Goal: Check status: Check status

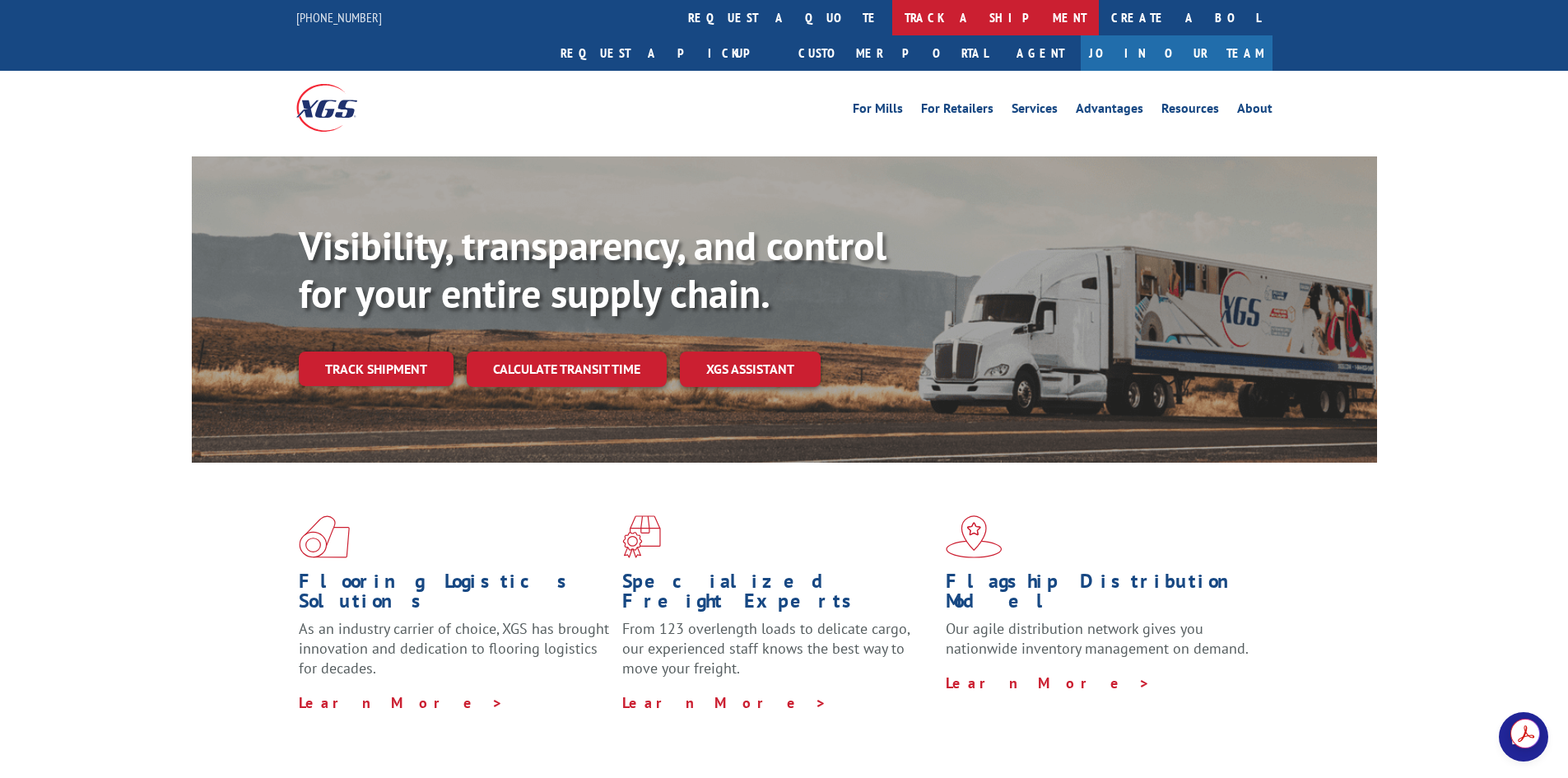
click at [892, 23] on link "track a shipment" at bounding box center [996, 17] width 207 height 36
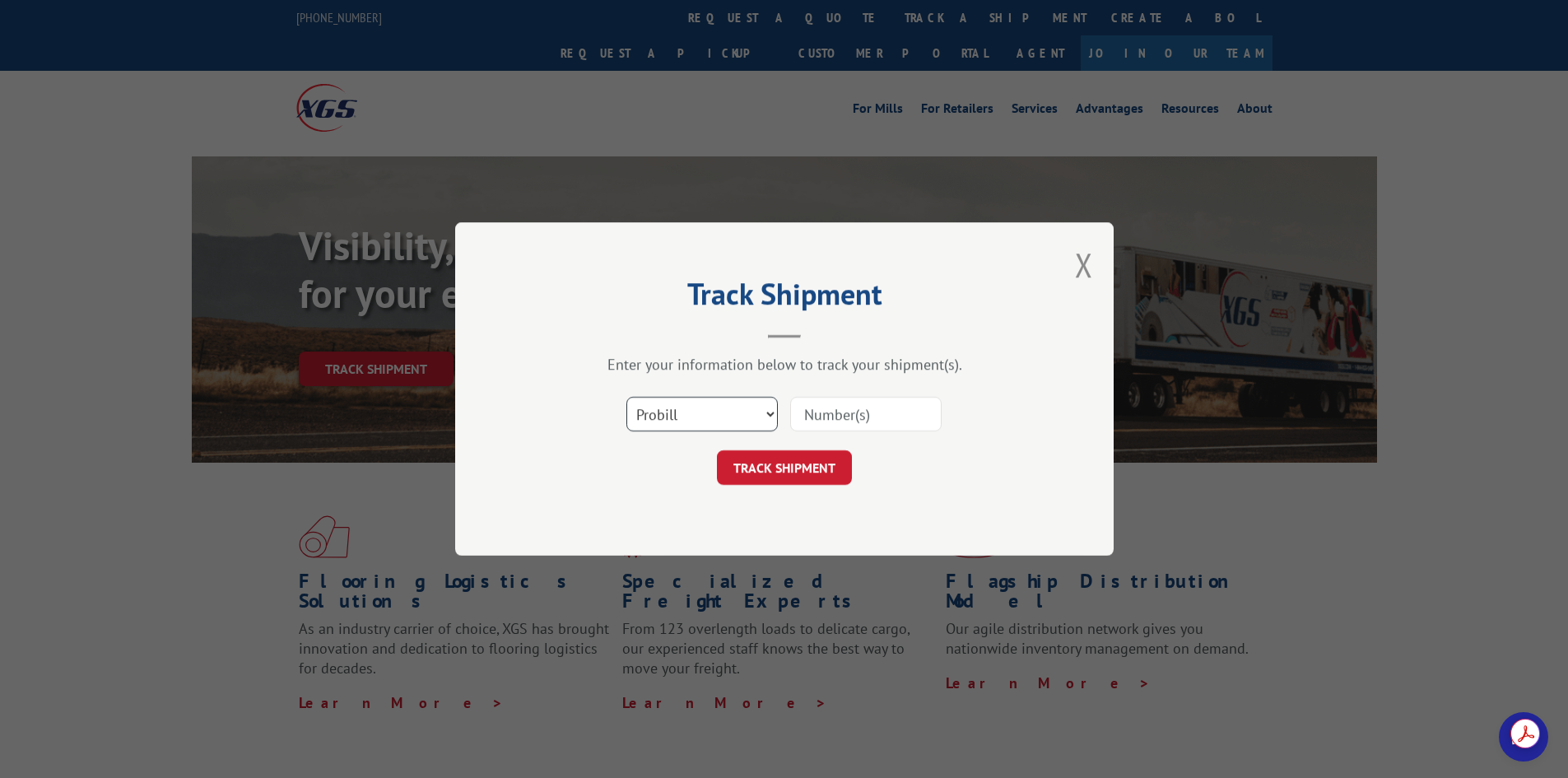
click at [742, 406] on select "Select category... Probill BOL PO" at bounding box center [702, 414] width 151 height 35
select select "bol"
click at [626, 397] on select "Select category... Probill BOL PO" at bounding box center [702, 414] width 151 height 35
click at [824, 405] on input at bounding box center [866, 414] width 151 height 35
type input "556375-01"
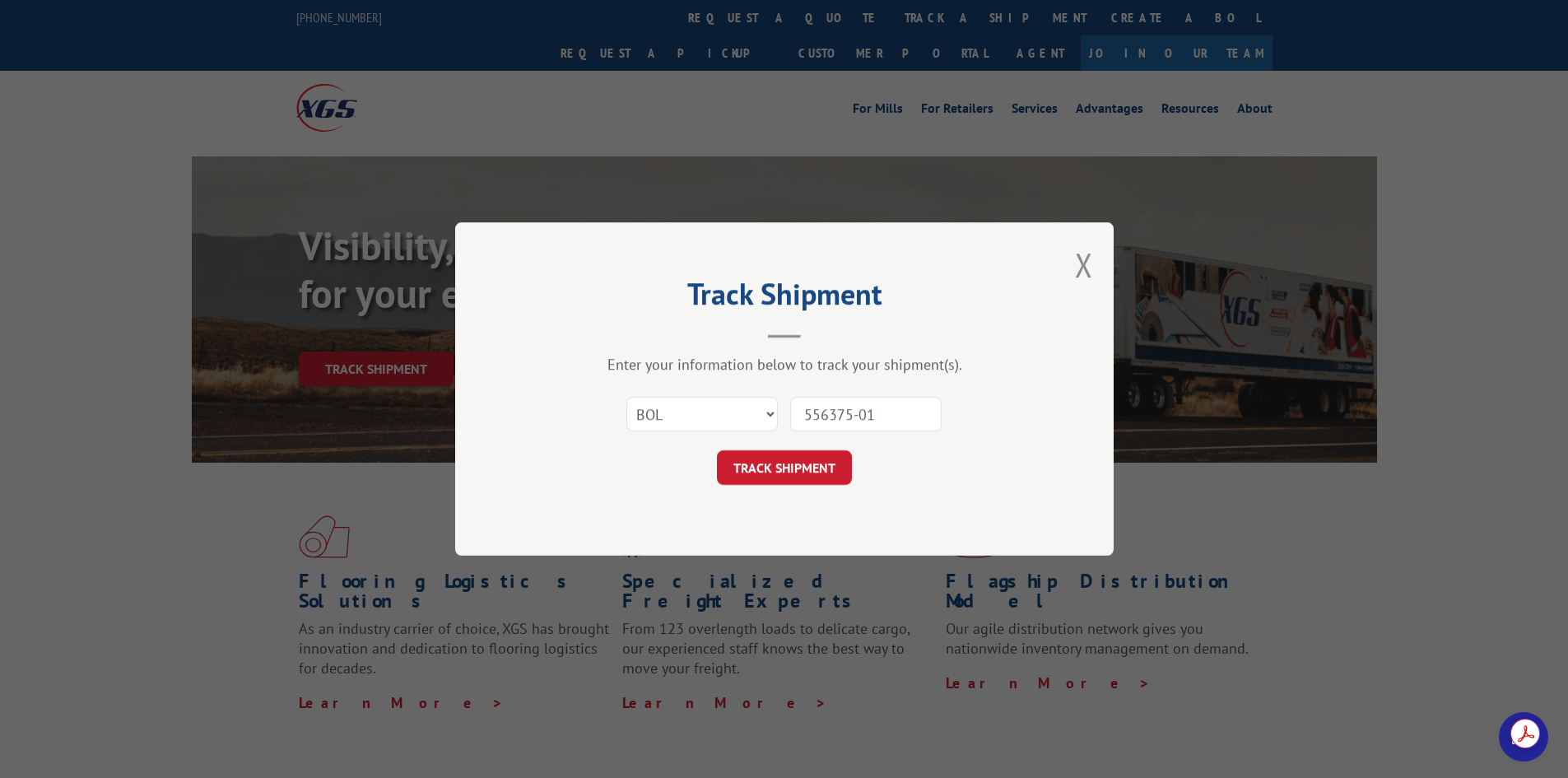
click at [771, 447] on form "Select category... Probill BOL PO 556375-01 TRACK SHIPMENT" at bounding box center [784, 435] width 494 height 98
click at [770, 452] on button "TRACK SHIPMENT" at bounding box center [784, 467] width 135 height 35
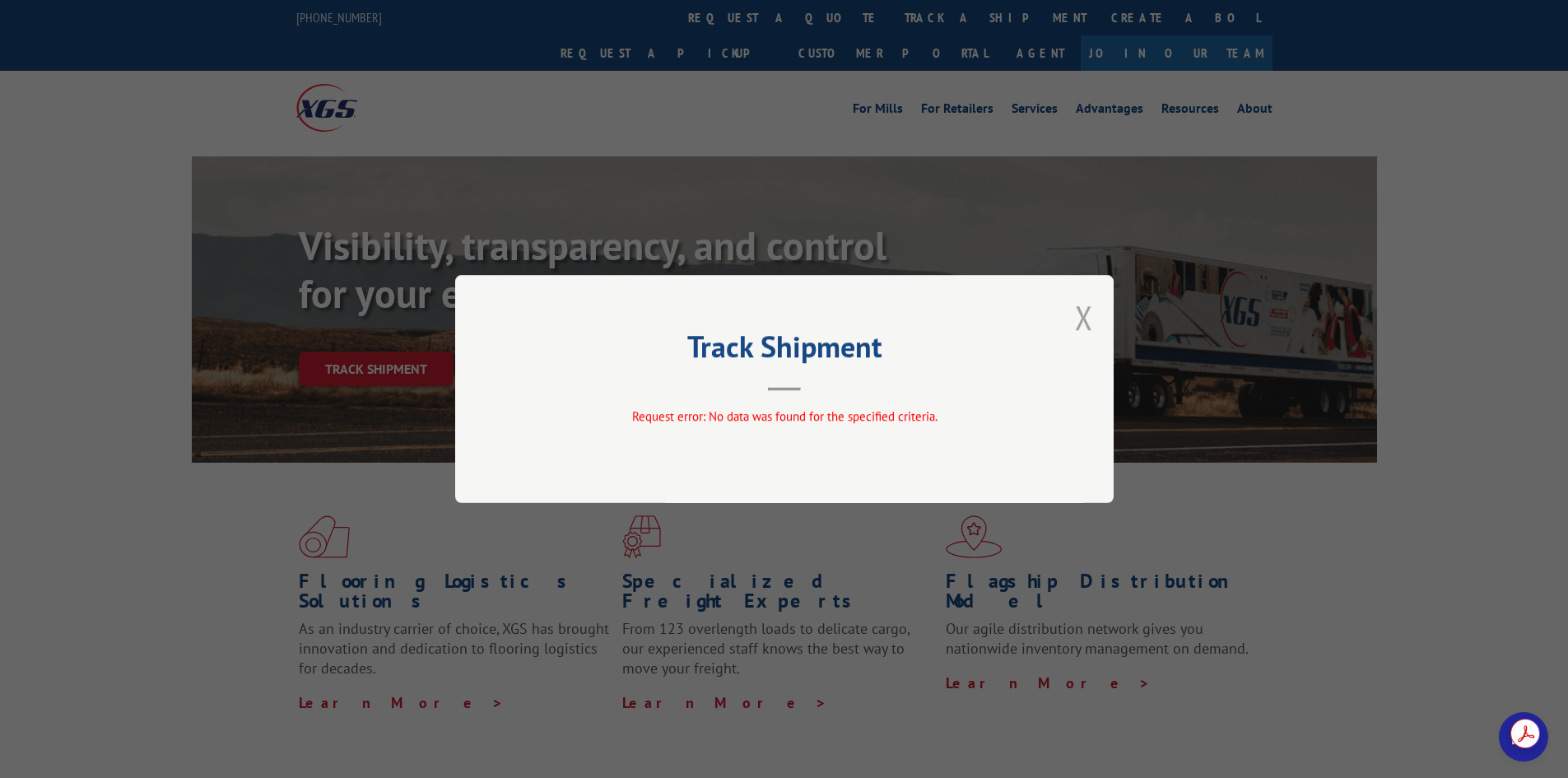
click at [1076, 309] on button "Close modal" at bounding box center [1084, 317] width 18 height 43
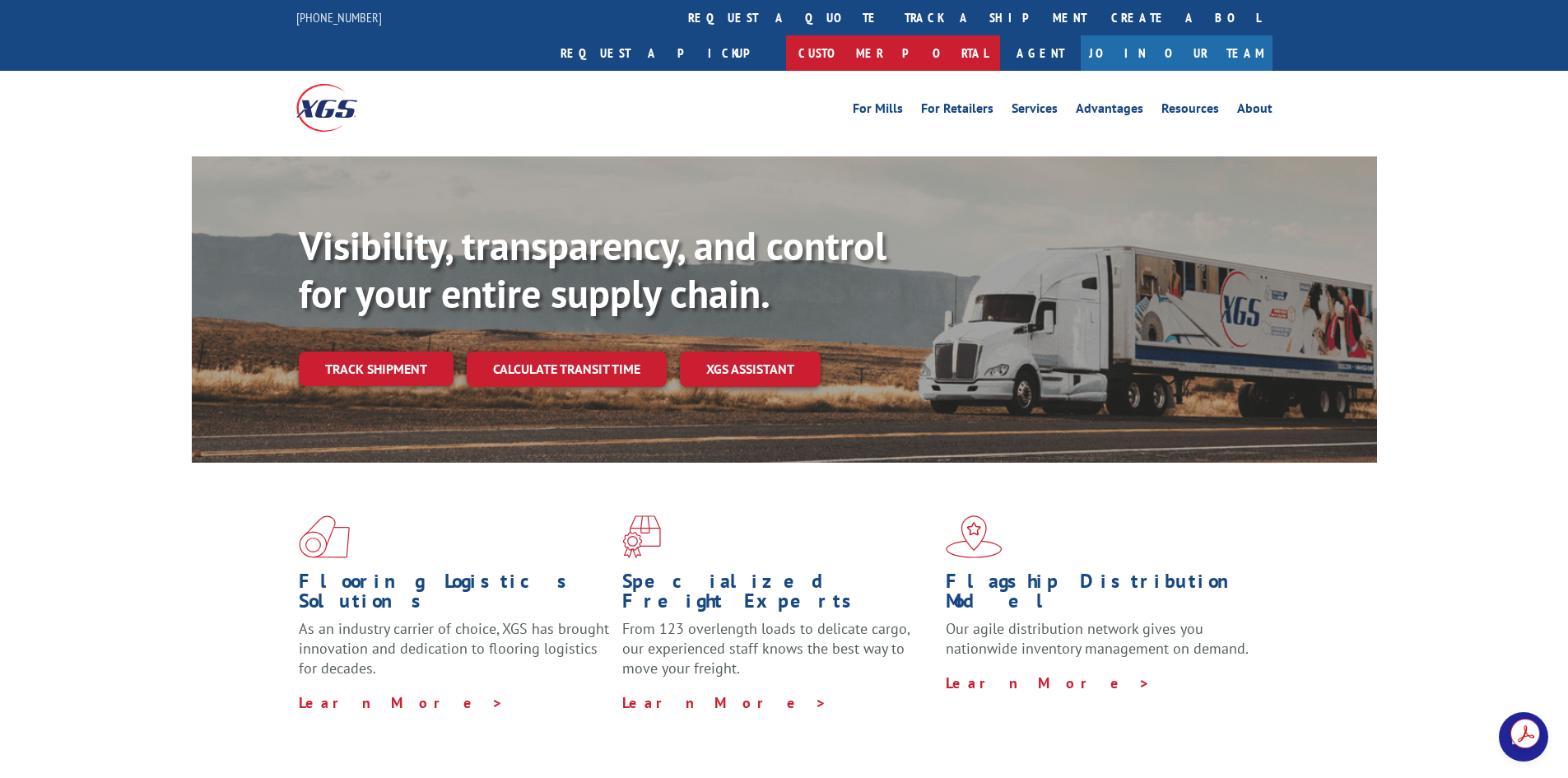
click at [1000, 36] on link "Customer Portal" at bounding box center [893, 53] width 214 height 36
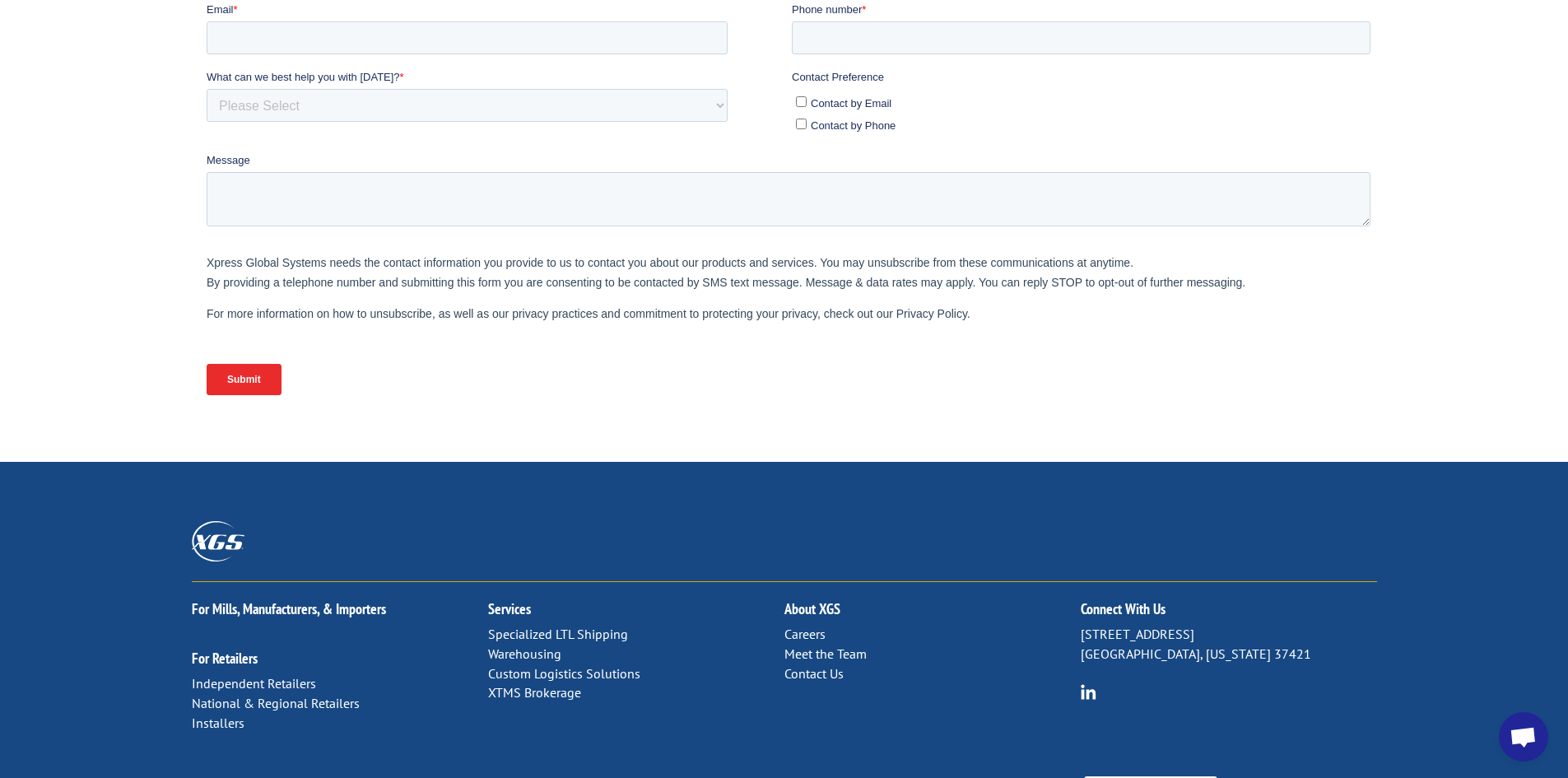
scroll to position [648, 0]
